Goal: Transaction & Acquisition: Purchase product/service

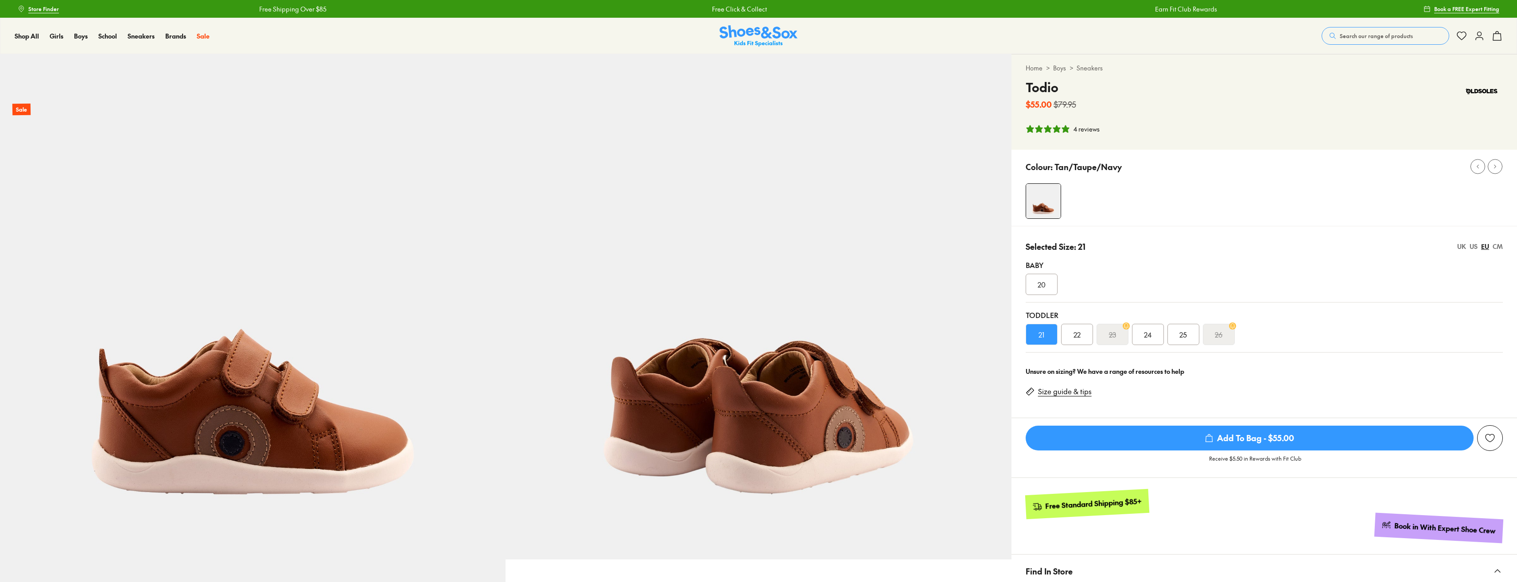
select select "*"
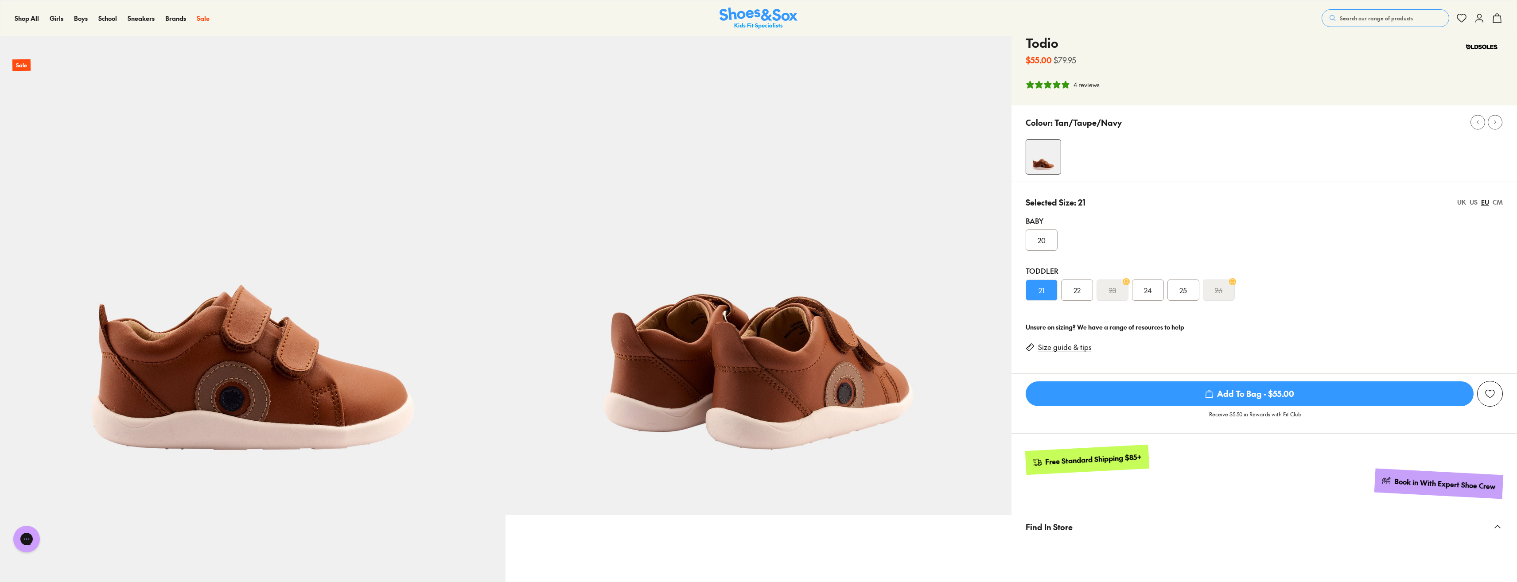
click at [1474, 202] on div "US" at bounding box center [1474, 202] width 8 height 9
click at [1459, 200] on div "UK" at bounding box center [1461, 202] width 9 height 9
click at [1476, 204] on div "US" at bounding box center [1474, 202] width 8 height 9
click at [1487, 203] on div "EU" at bounding box center [1485, 202] width 8 height 9
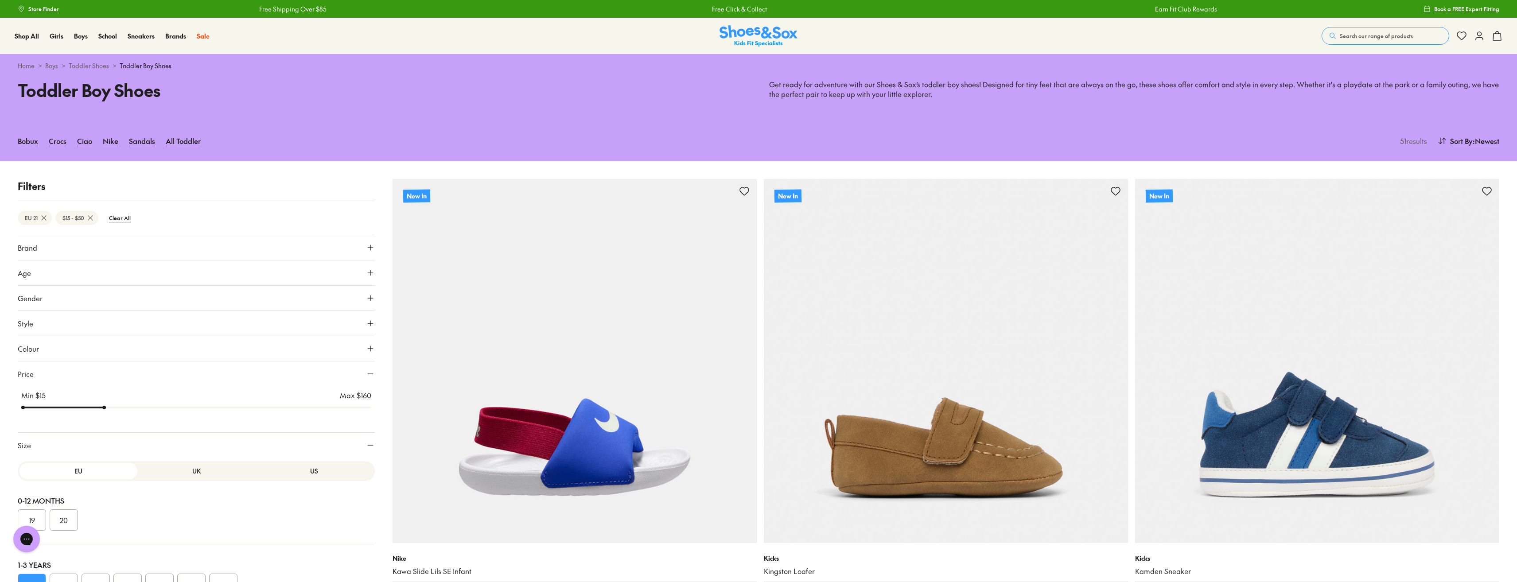
click at [1413, 35] on button "Search our range of products" at bounding box center [1386, 36] width 128 height 18
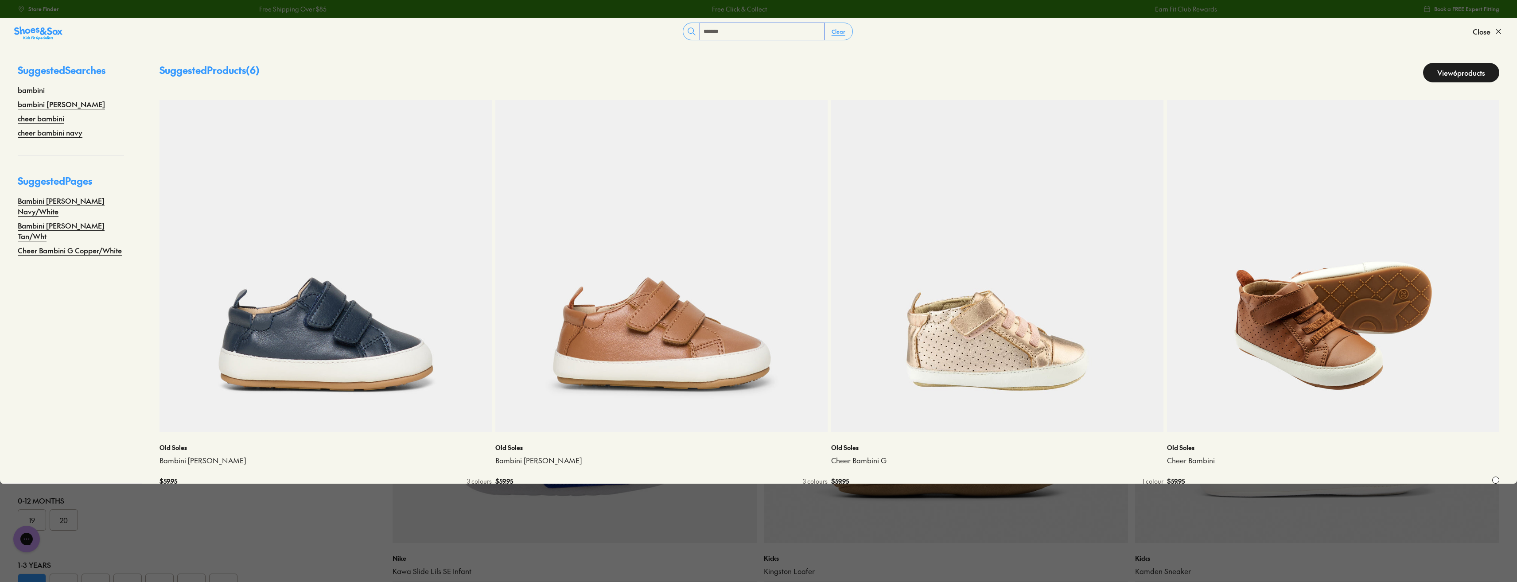
type input "*******"
click at [1339, 319] on img at bounding box center [1333, 266] width 332 height 332
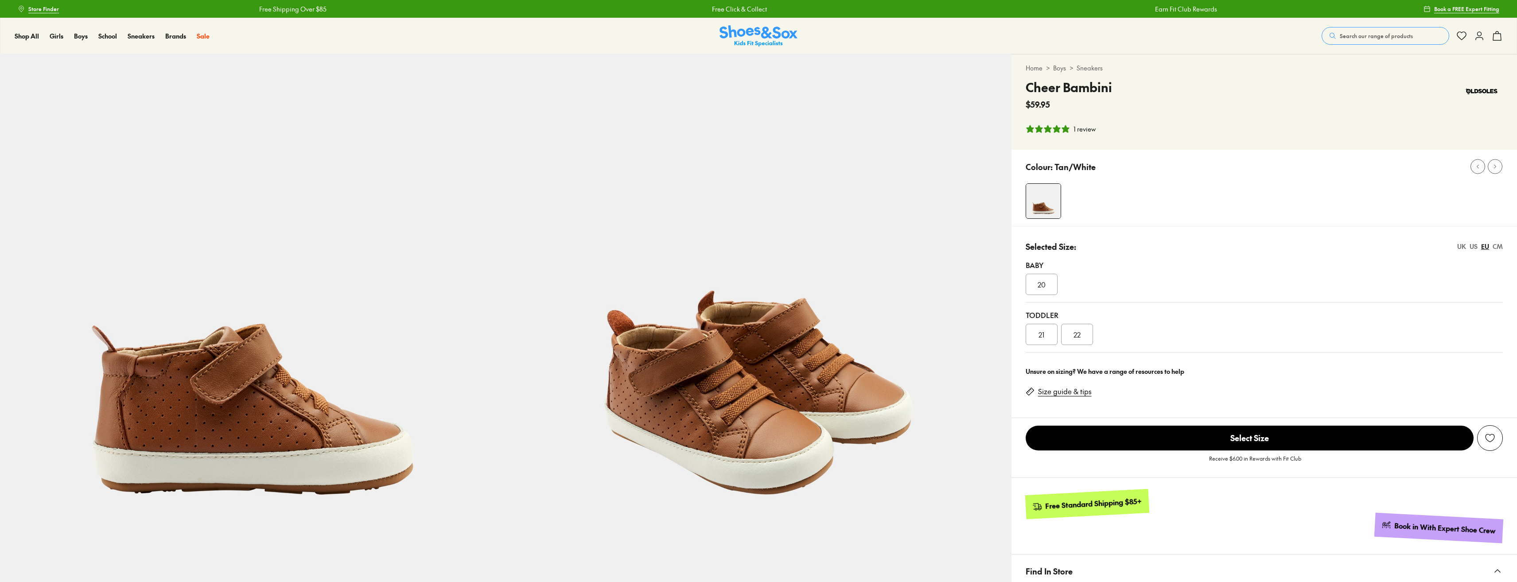
select select "*"
click at [1045, 338] on div "21" at bounding box center [1042, 334] width 32 height 21
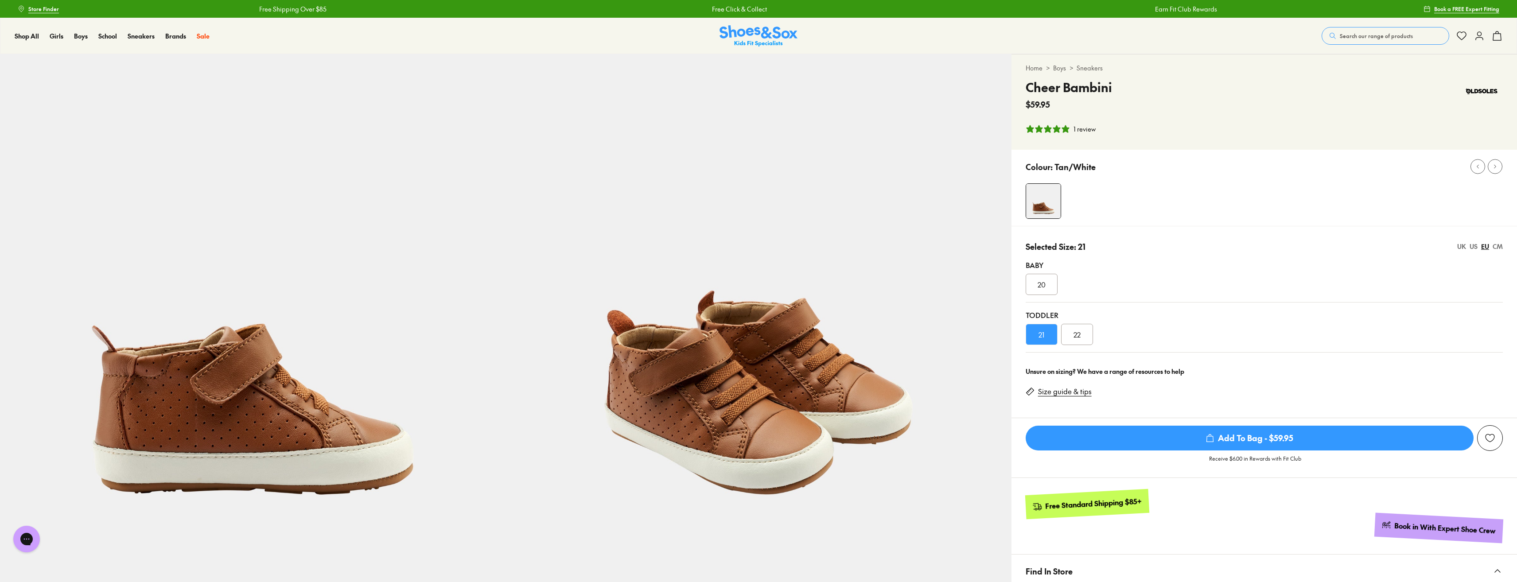
click at [1265, 436] on span "Add To Bag - $59.95" at bounding box center [1250, 438] width 448 height 25
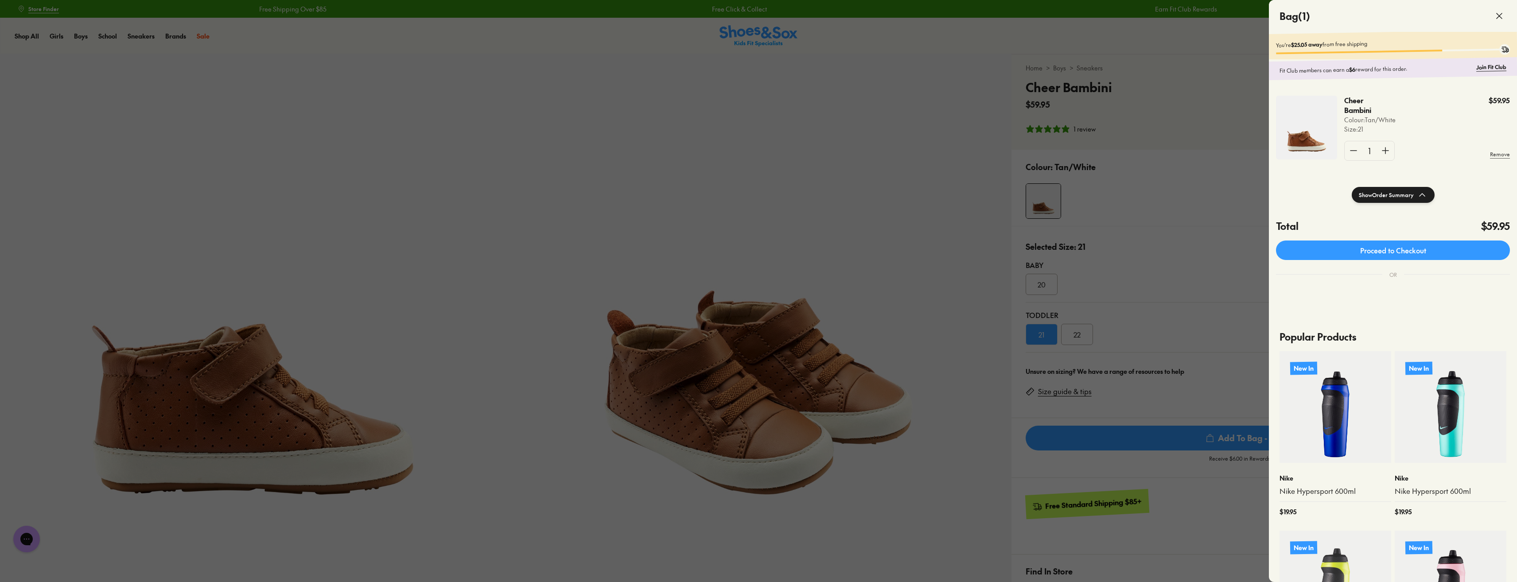
click at [1424, 197] on icon at bounding box center [1422, 195] width 11 height 11
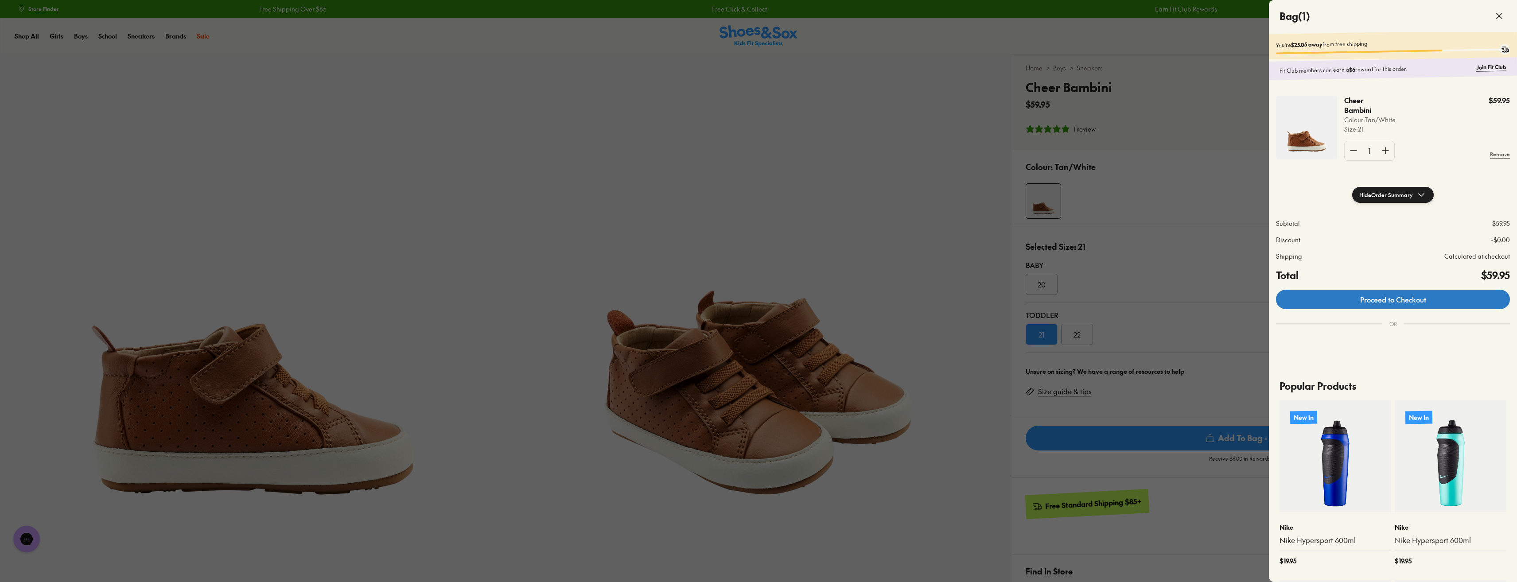
click at [1421, 307] on link "Proceed to Checkout" at bounding box center [1393, 299] width 234 height 19
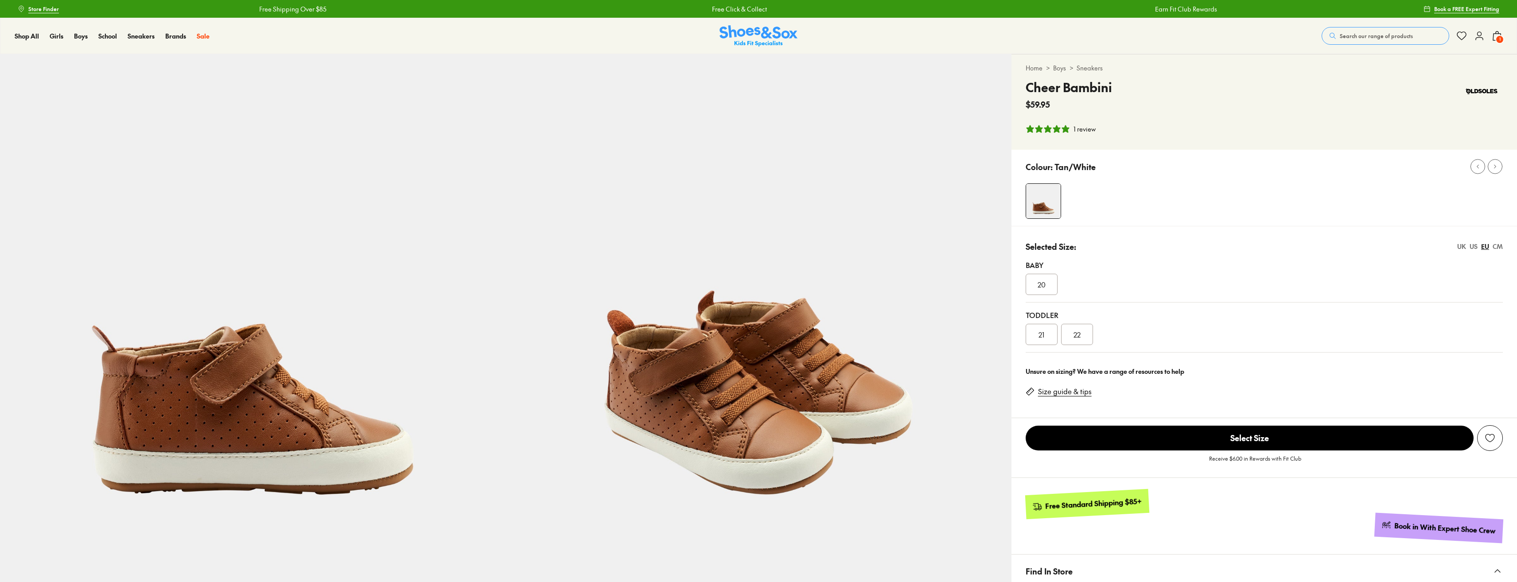
select select "*"
click at [1042, 283] on span "20" at bounding box center [1042, 284] width 8 height 11
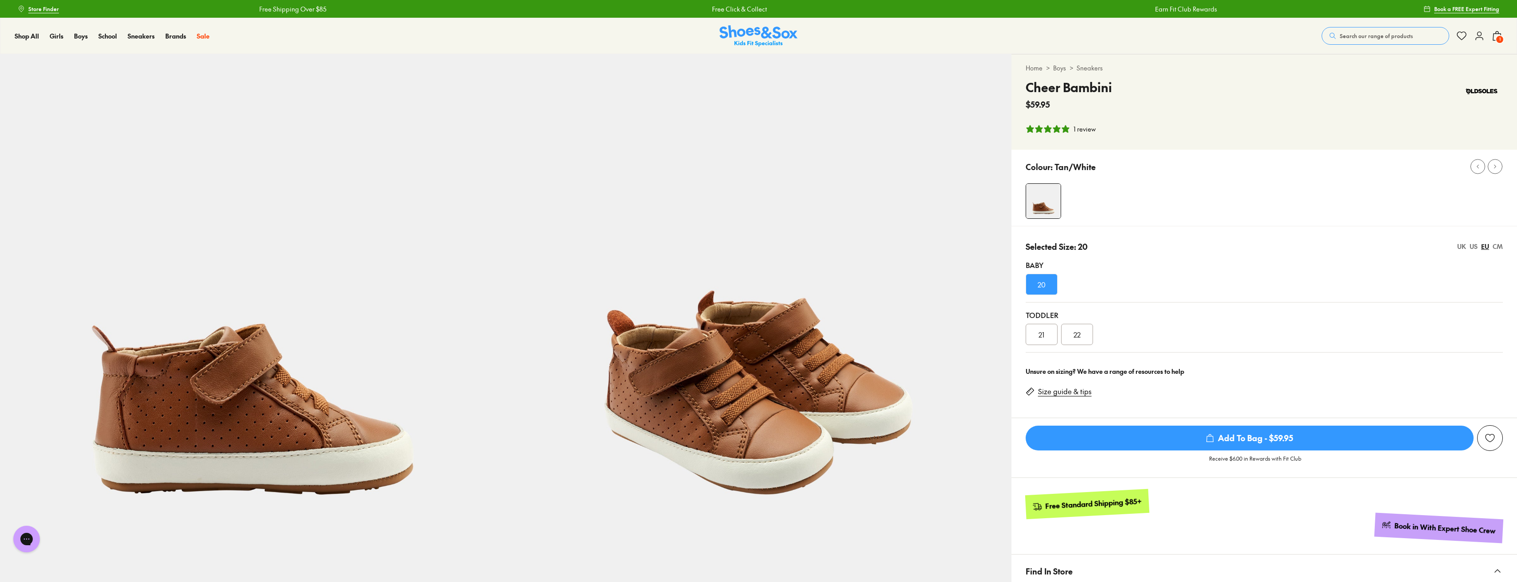
click at [1232, 437] on span "Add To Bag - $59.95" at bounding box center [1250, 438] width 448 height 25
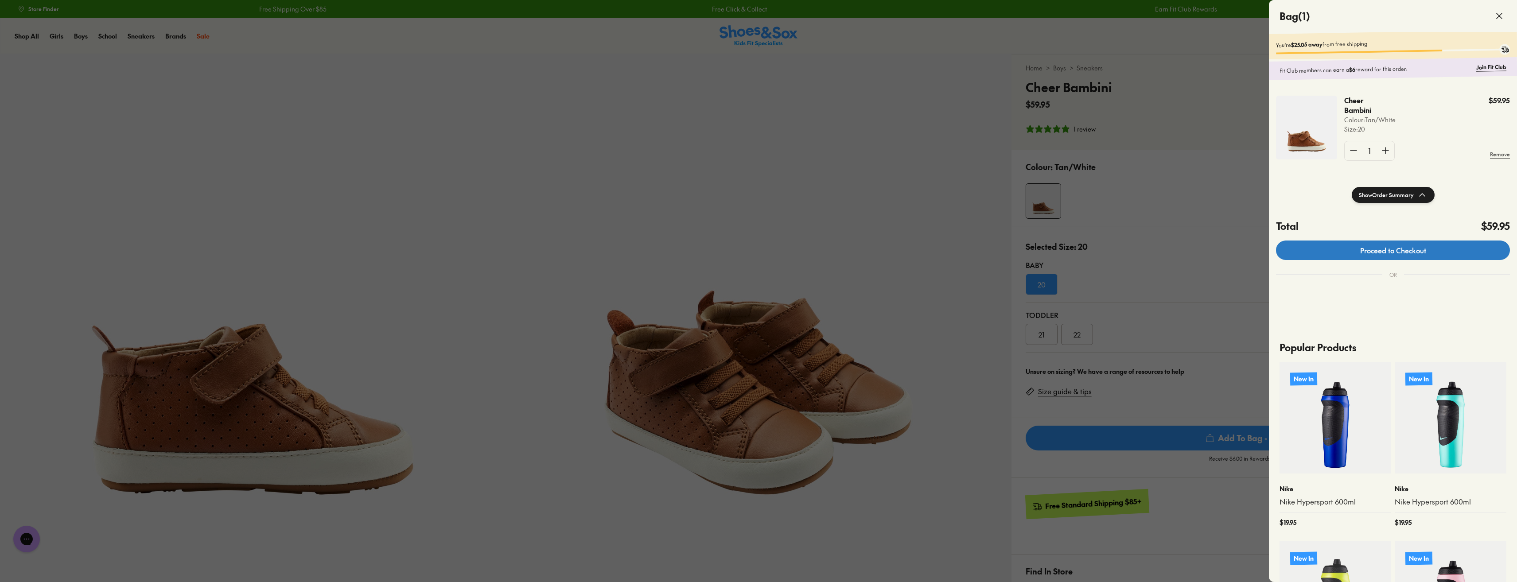
click at [1449, 253] on link "Proceed to Checkout" at bounding box center [1393, 250] width 234 height 19
